Goal: Find specific page/section: Find specific page/section

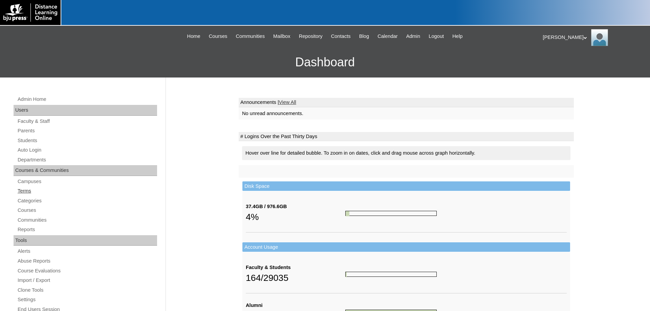
click at [24, 189] on link "Terms" at bounding box center [87, 191] width 140 height 8
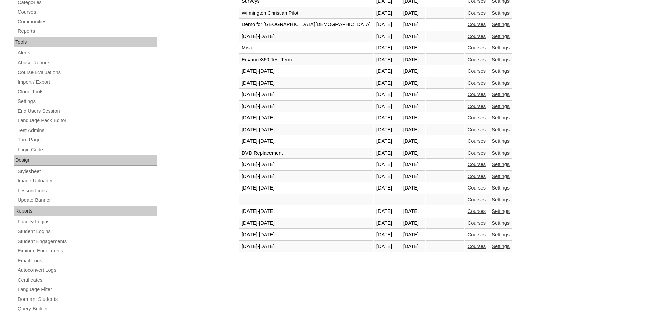
scroll to position [207, 0]
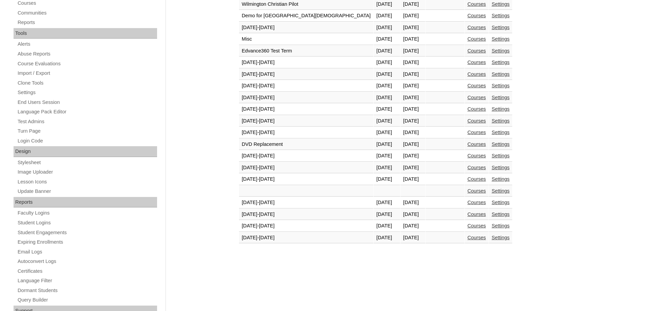
click at [468, 226] on link "Courses" at bounding box center [477, 225] width 19 height 5
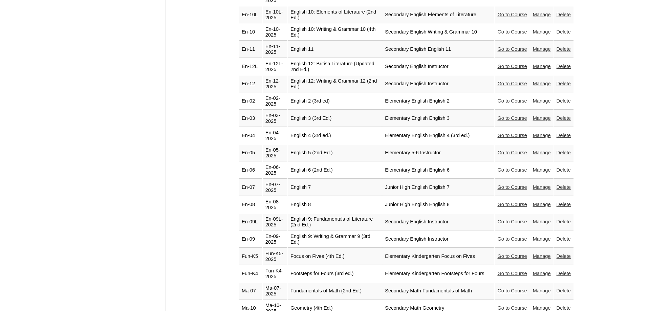
scroll to position [726, 0]
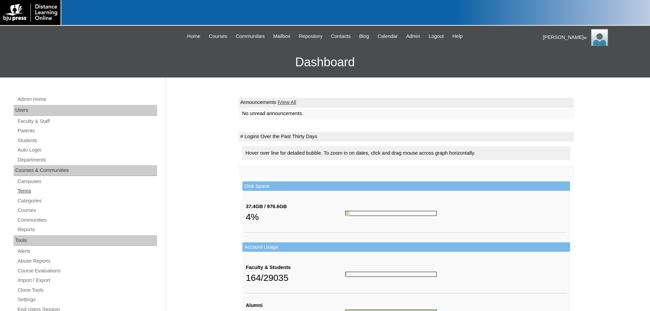
click at [25, 190] on link "Terms" at bounding box center [87, 191] width 140 height 8
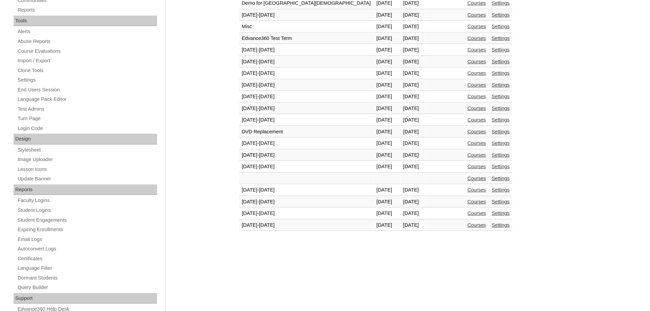
scroll to position [251, 0]
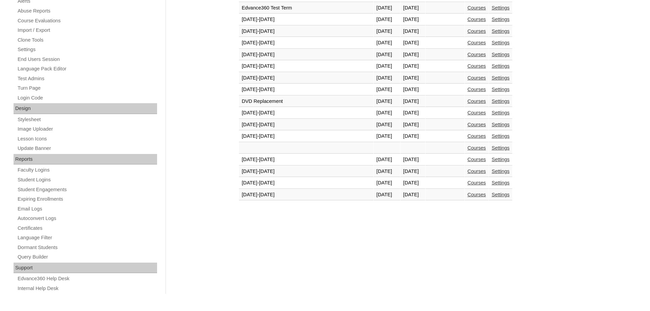
click at [468, 185] on link "Courses" at bounding box center [477, 182] width 19 height 5
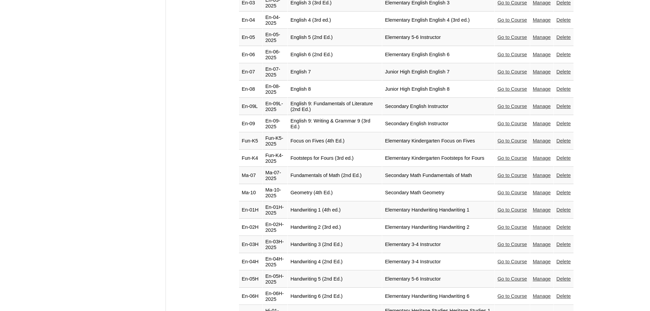
scroll to position [760, 0]
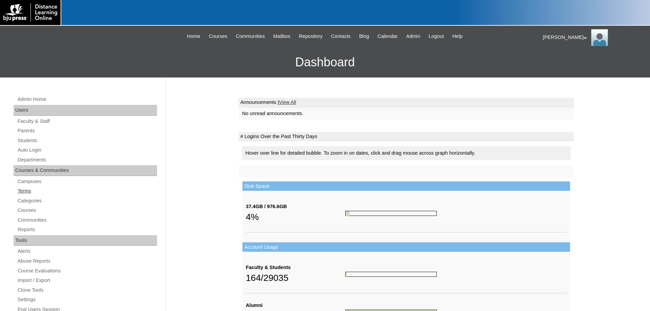
click at [21, 190] on link "Terms" at bounding box center [87, 191] width 140 height 8
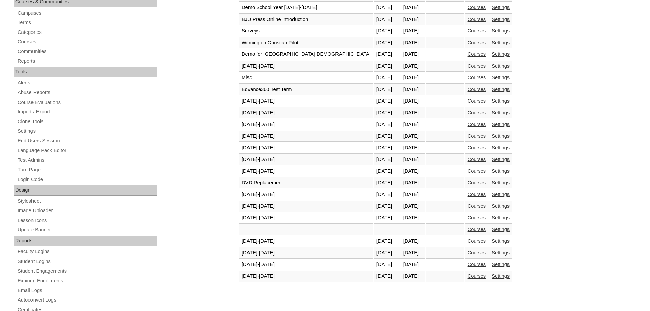
scroll to position [207, 0]
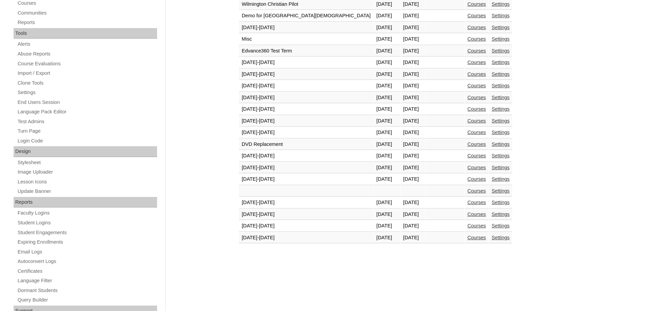
click at [468, 237] on link "Courses" at bounding box center [477, 237] width 19 height 5
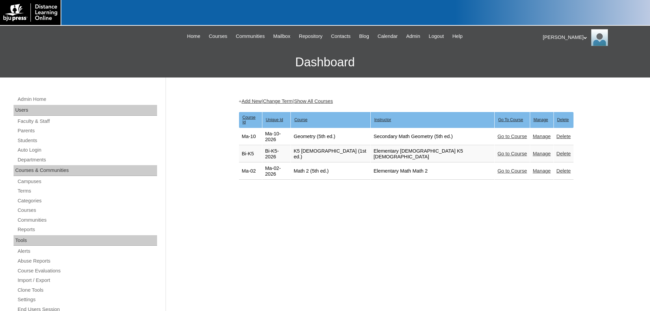
click at [498, 151] on link "Go to Course" at bounding box center [512, 153] width 29 height 5
